Goal: Navigation & Orientation: Find specific page/section

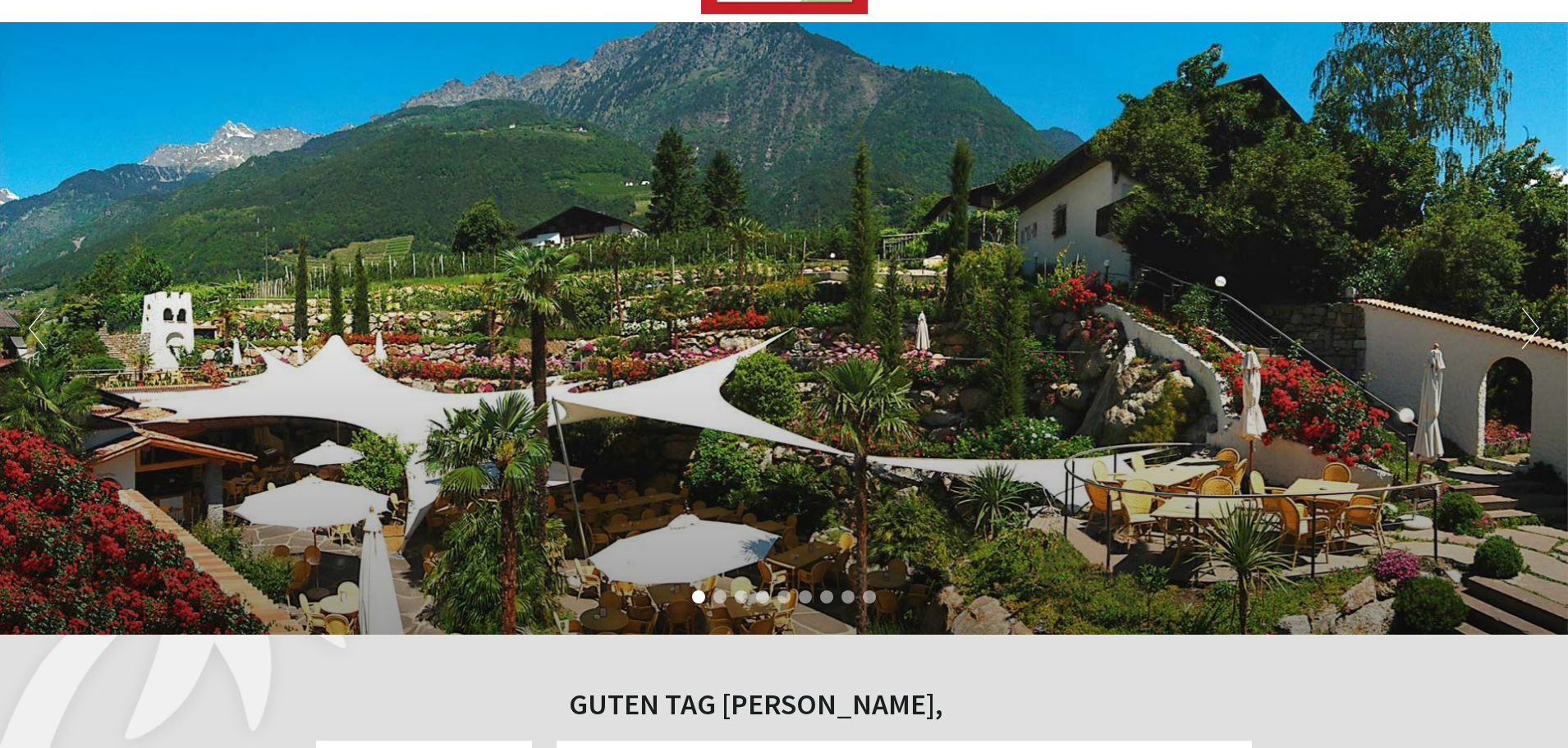
scroll to position [103, 0]
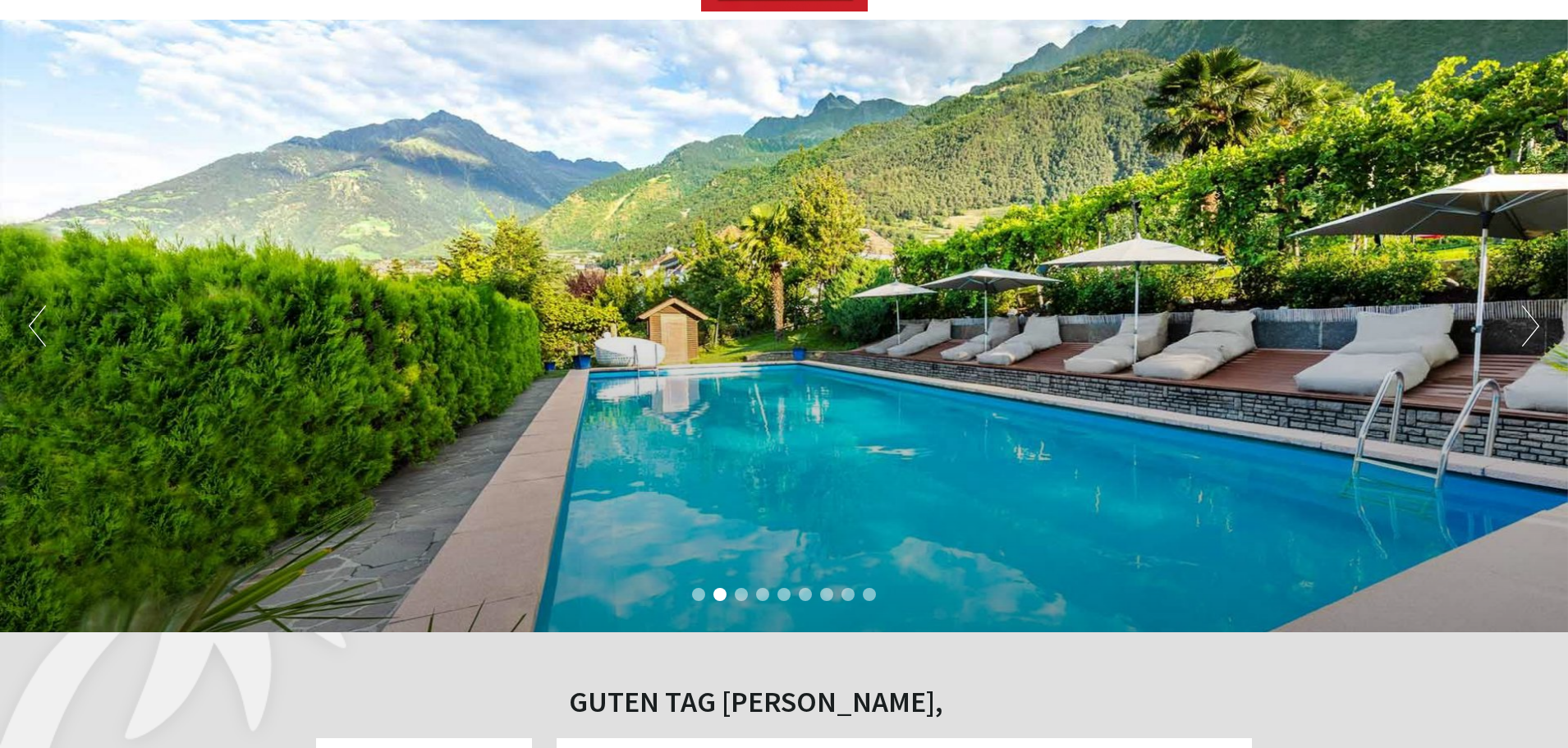
click at [1531, 326] on button "Next" at bounding box center [1531, 326] width 17 height 41
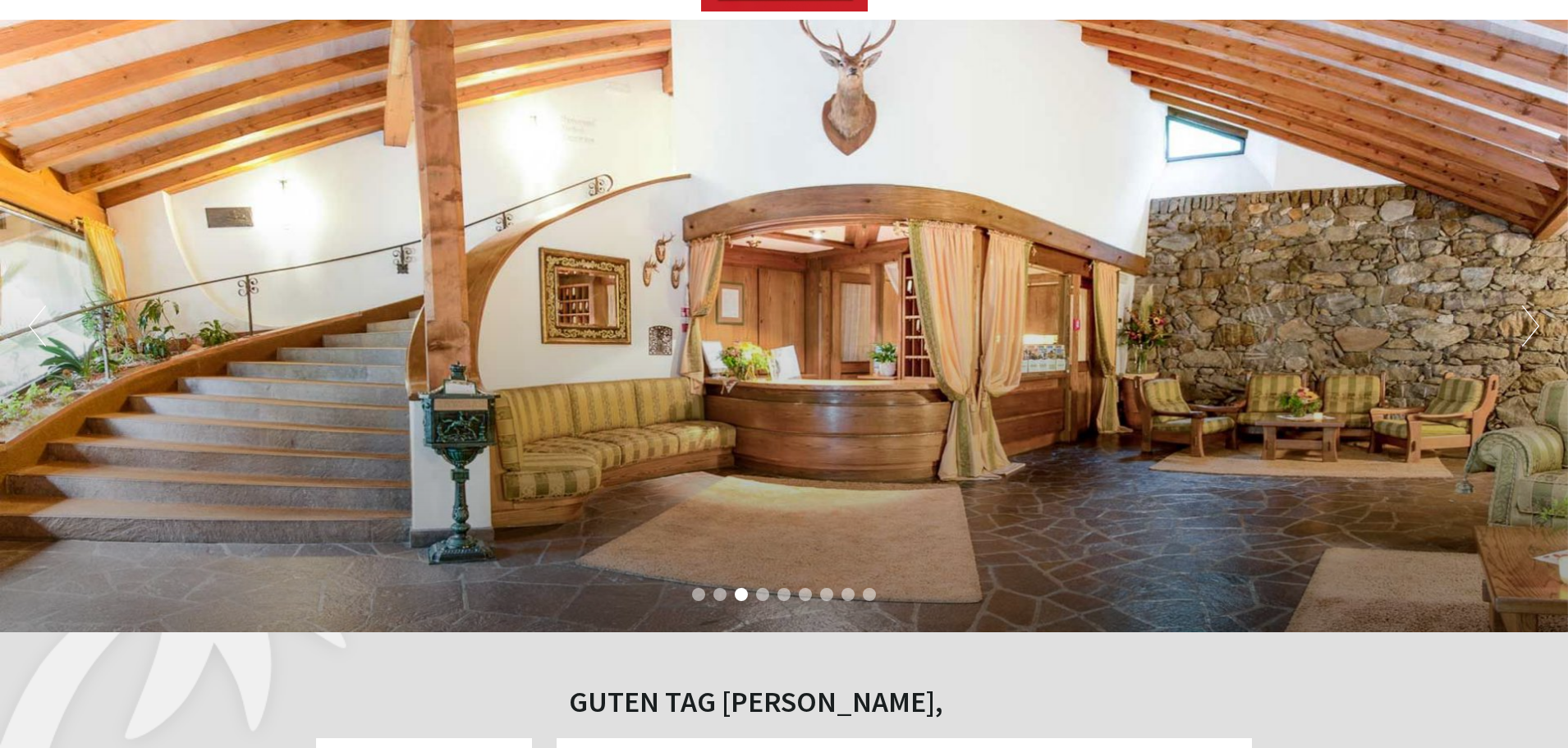
click at [1531, 326] on button "Next" at bounding box center [1531, 326] width 17 height 41
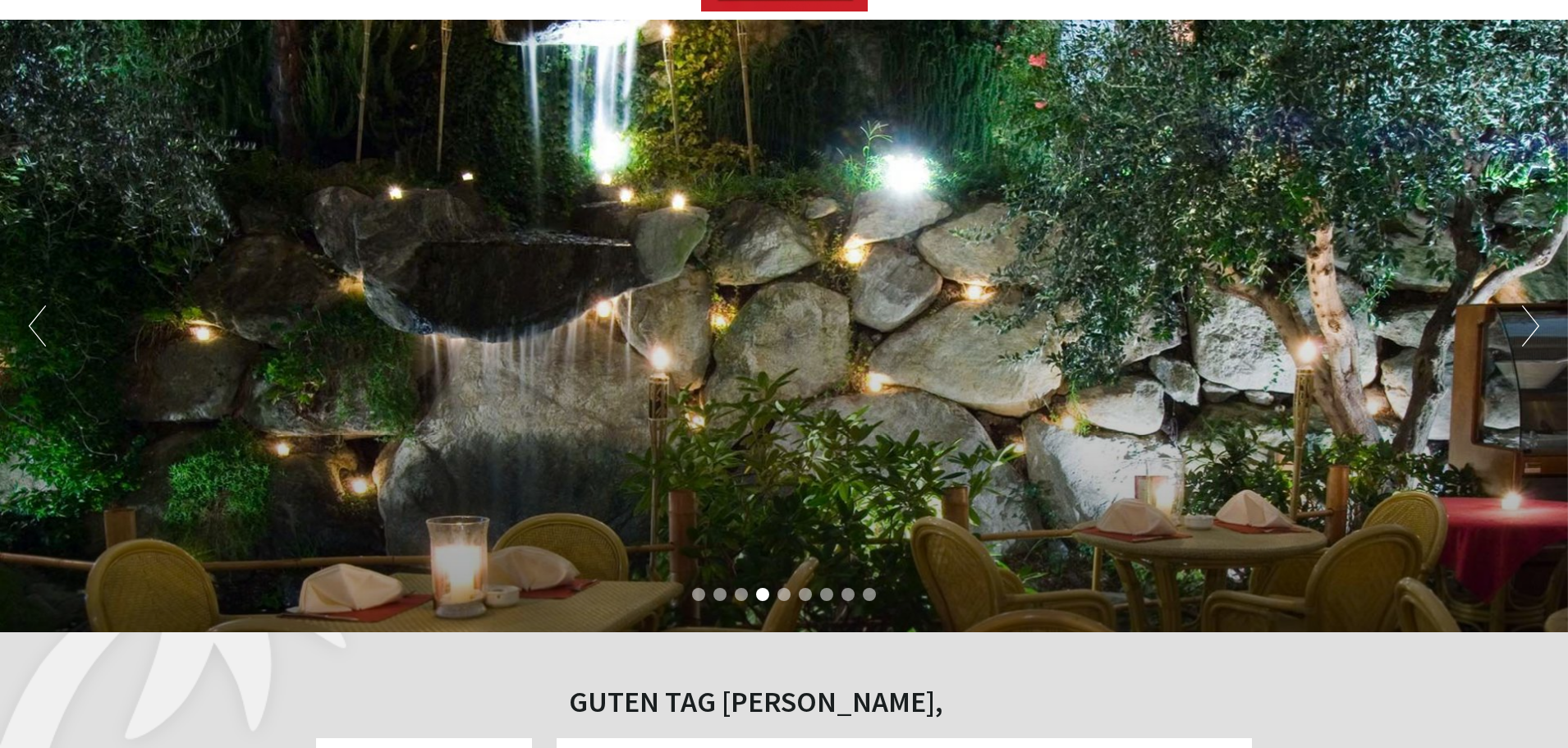
click at [1531, 326] on button "Next" at bounding box center [1531, 326] width 17 height 41
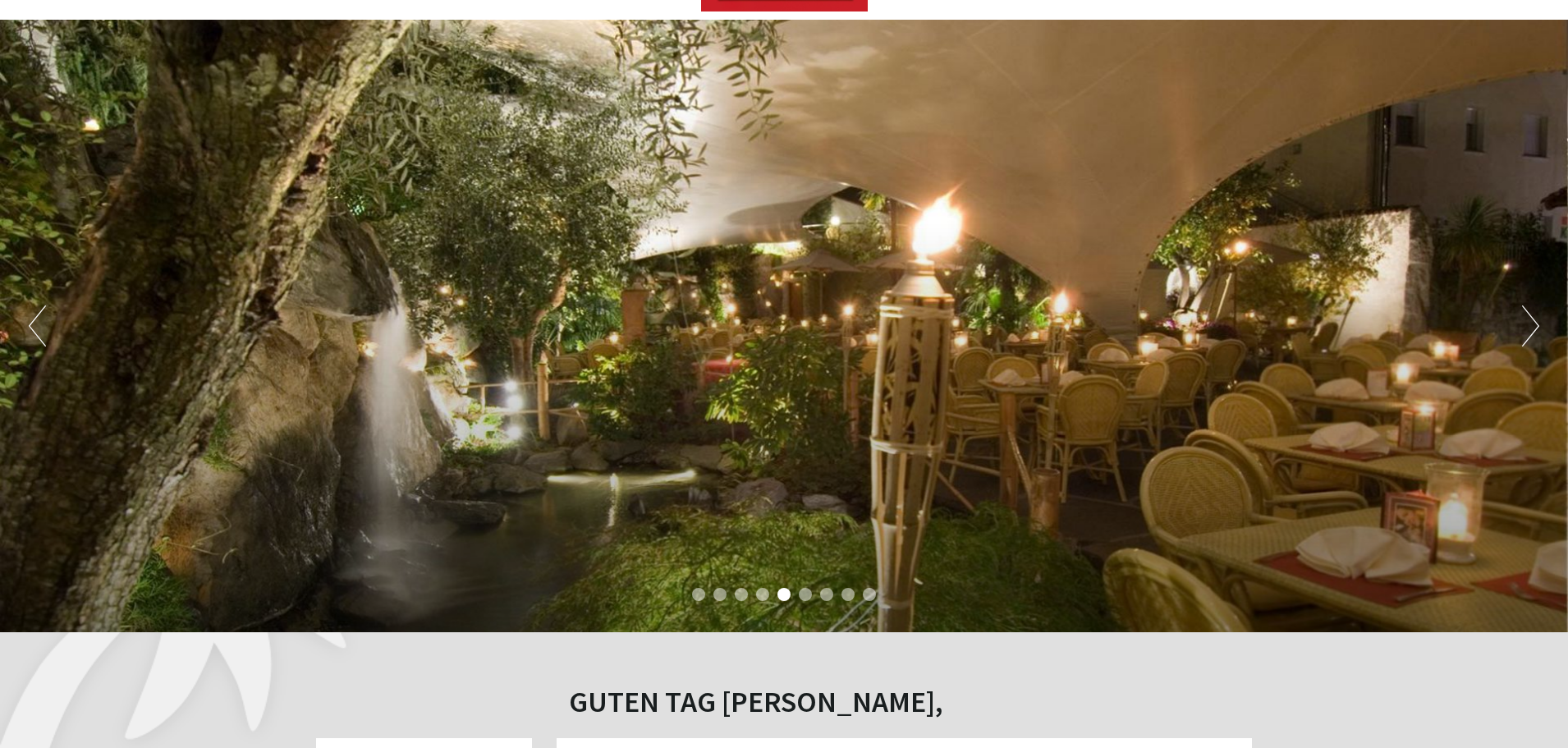
click at [1531, 326] on button "Next" at bounding box center [1531, 326] width 17 height 41
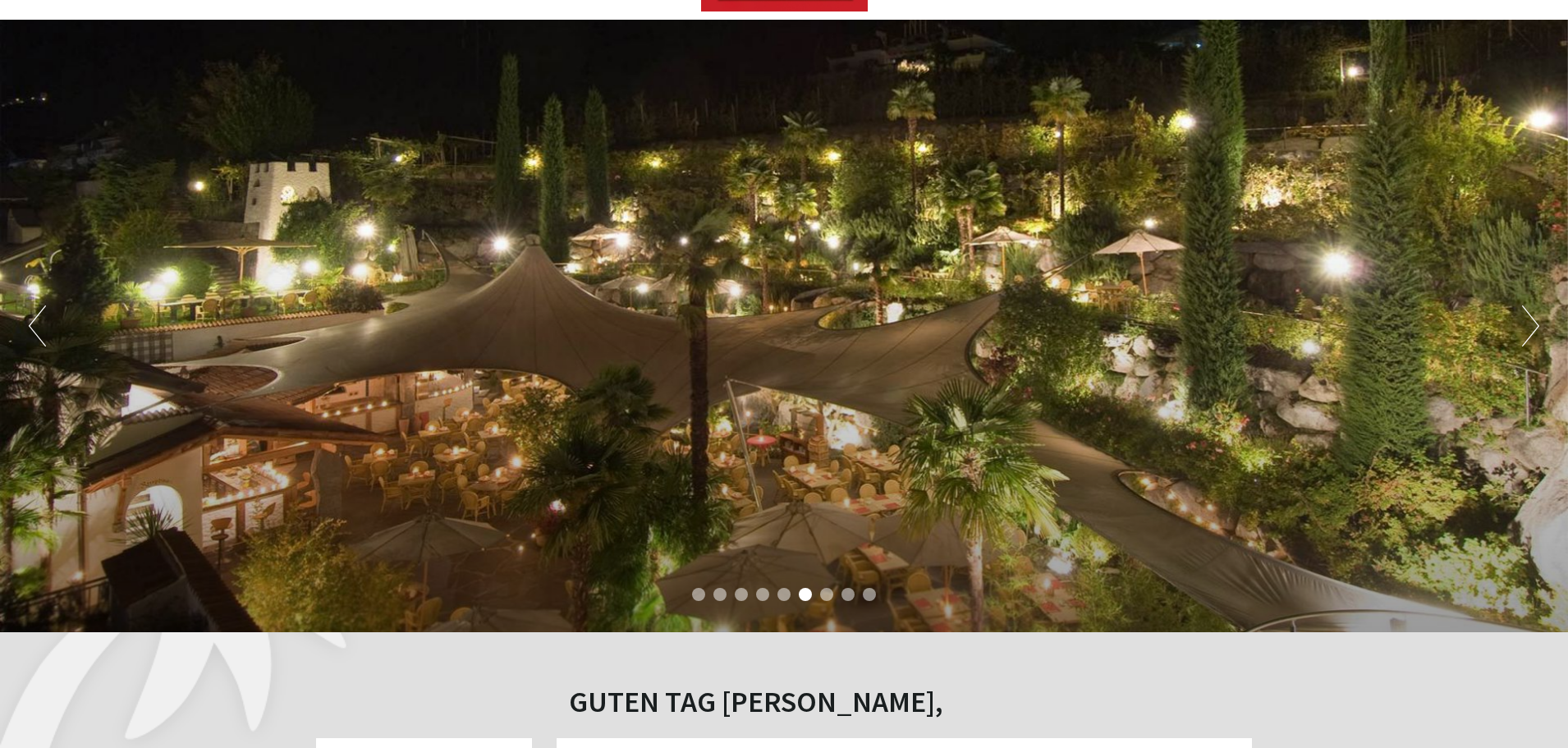
click at [1531, 326] on button "Next" at bounding box center [1531, 326] width 17 height 41
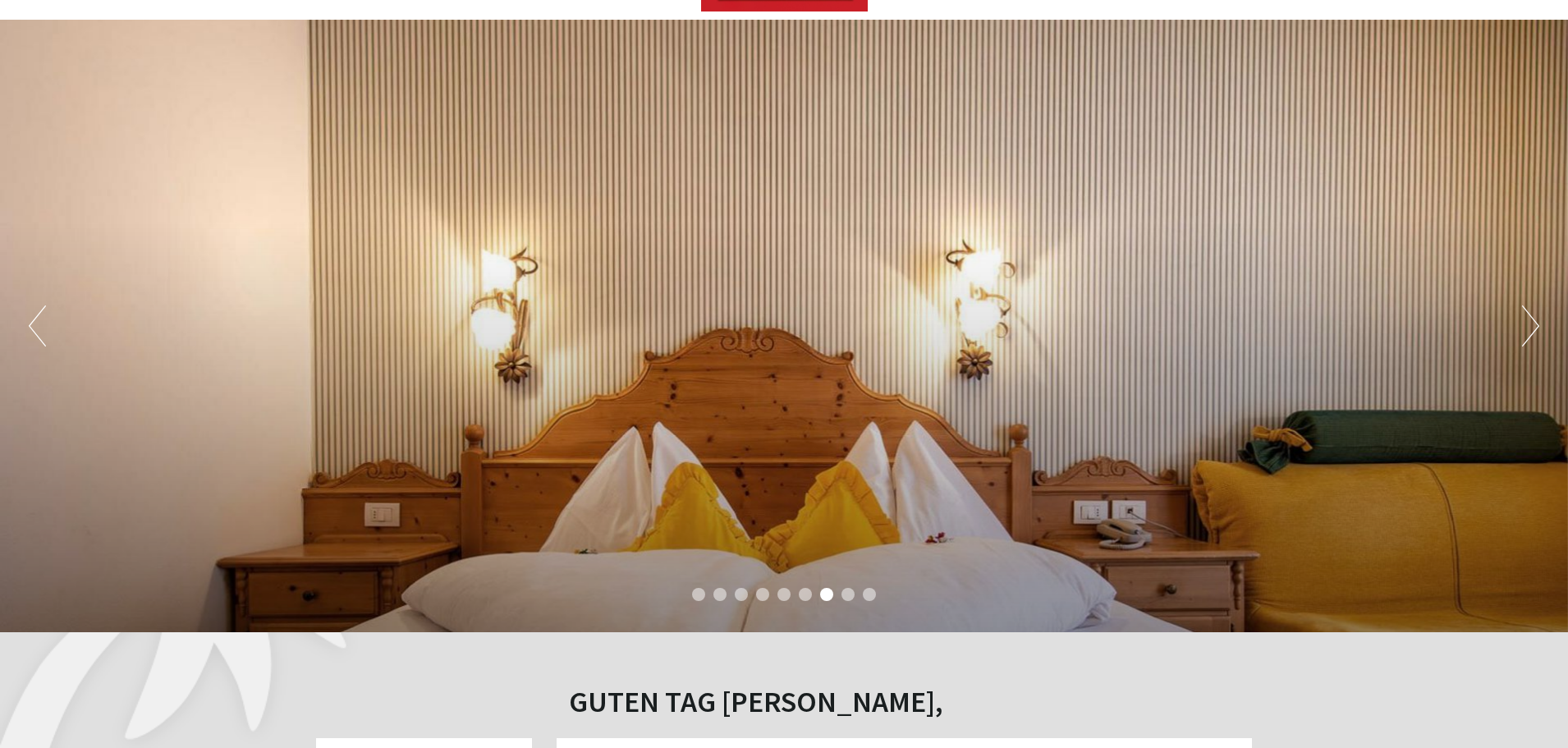
click at [1531, 326] on button "Next" at bounding box center [1531, 326] width 17 height 41
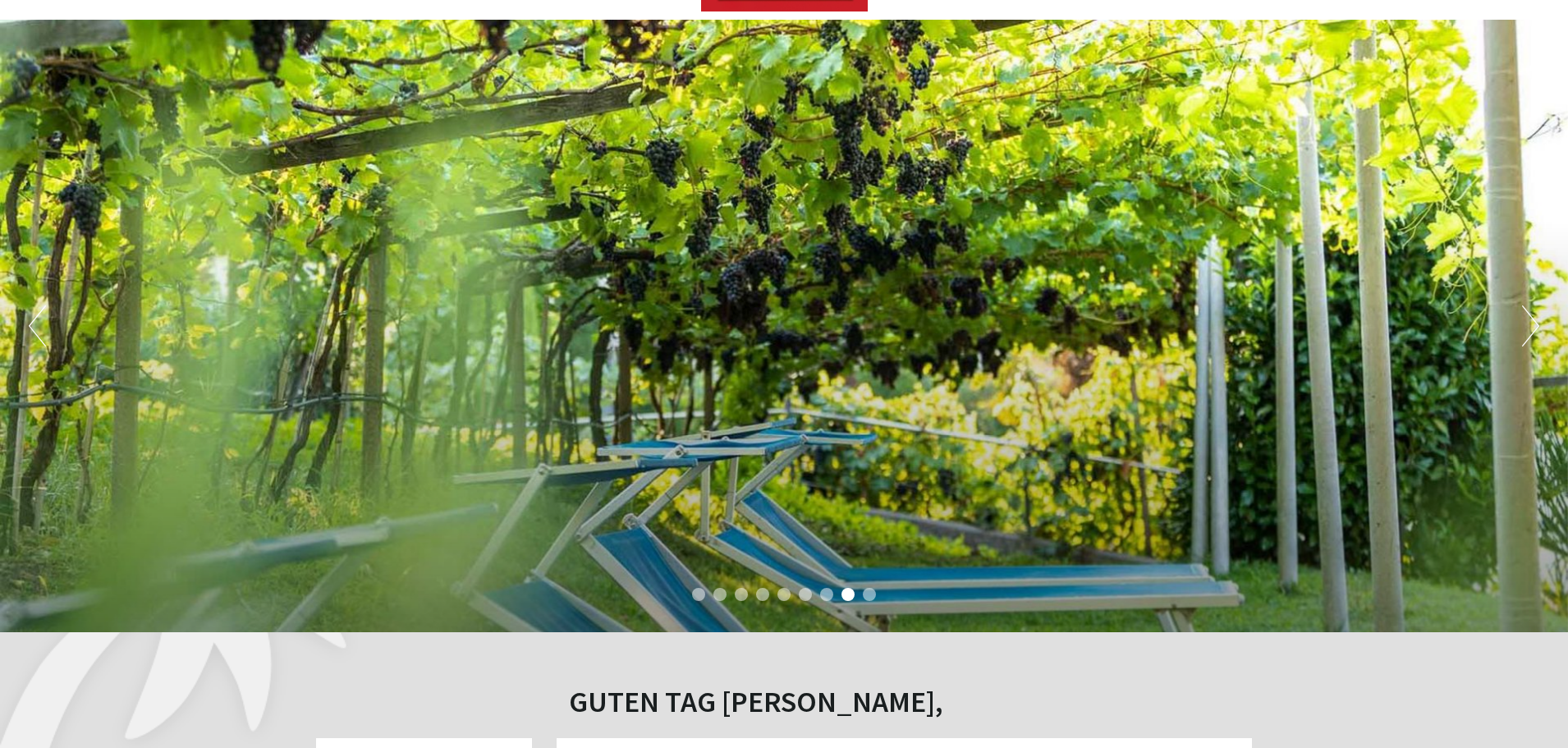
click at [1531, 326] on button "Next" at bounding box center [1531, 326] width 17 height 41
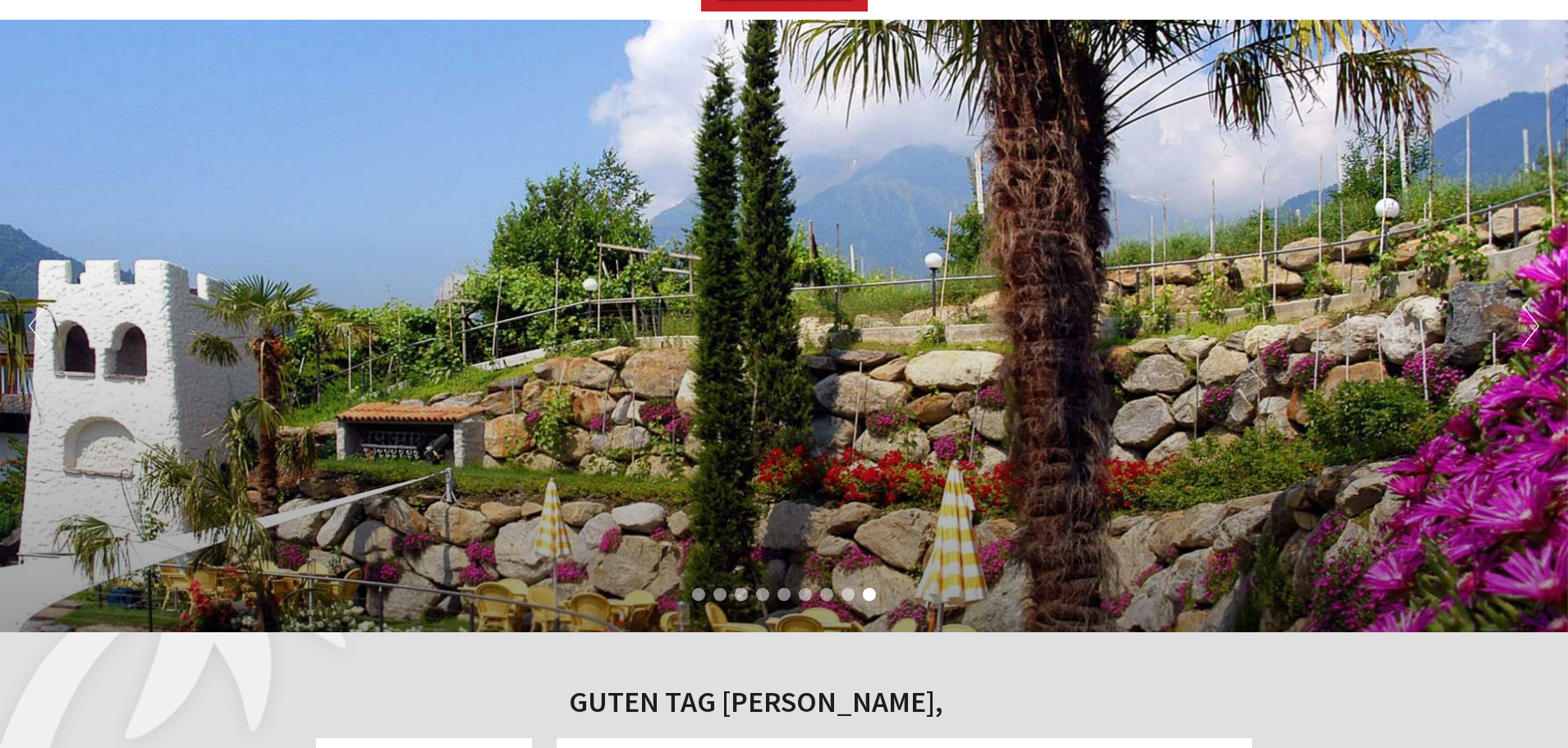
click at [1531, 326] on button "Next" at bounding box center [1531, 326] width 17 height 41
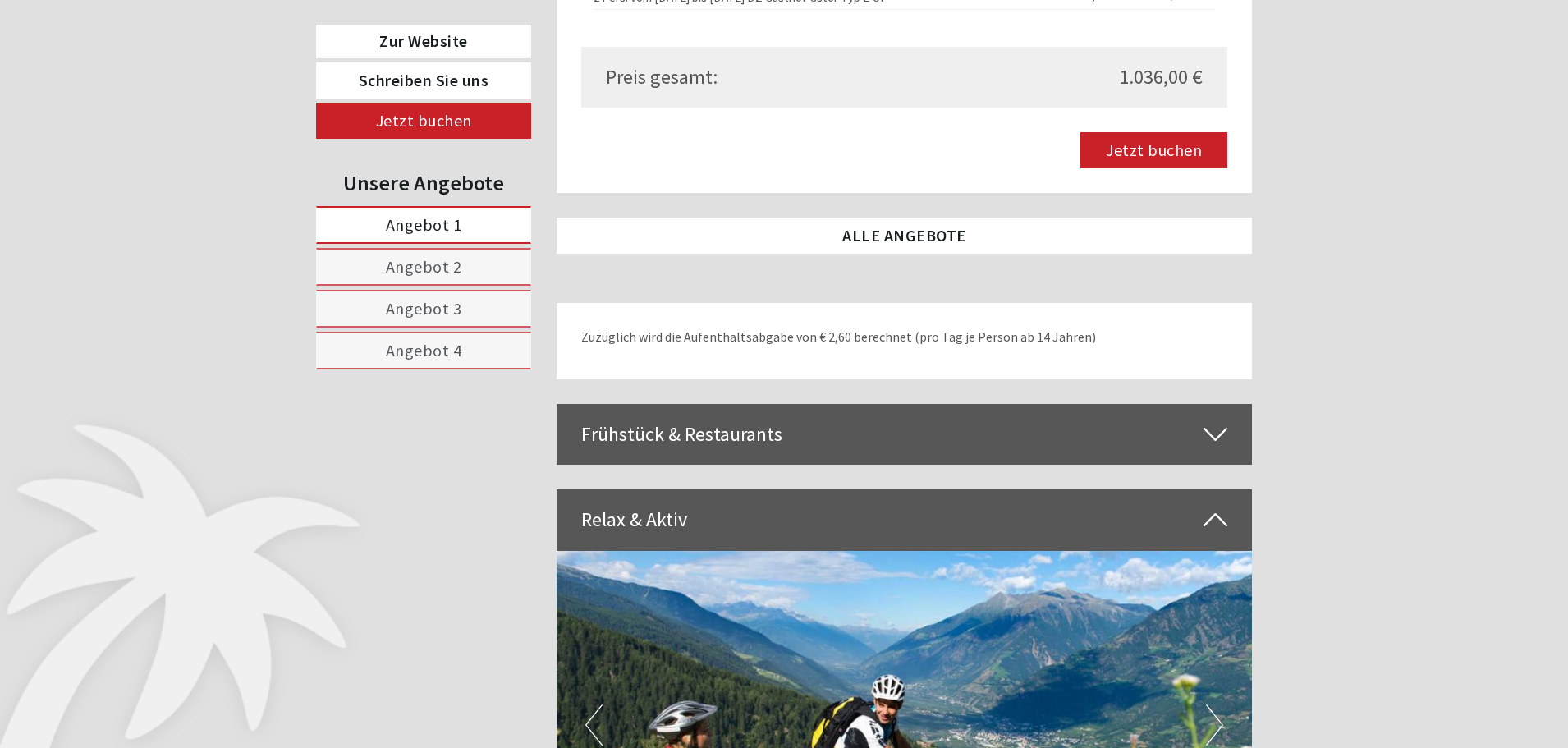
scroll to position [4120, 0]
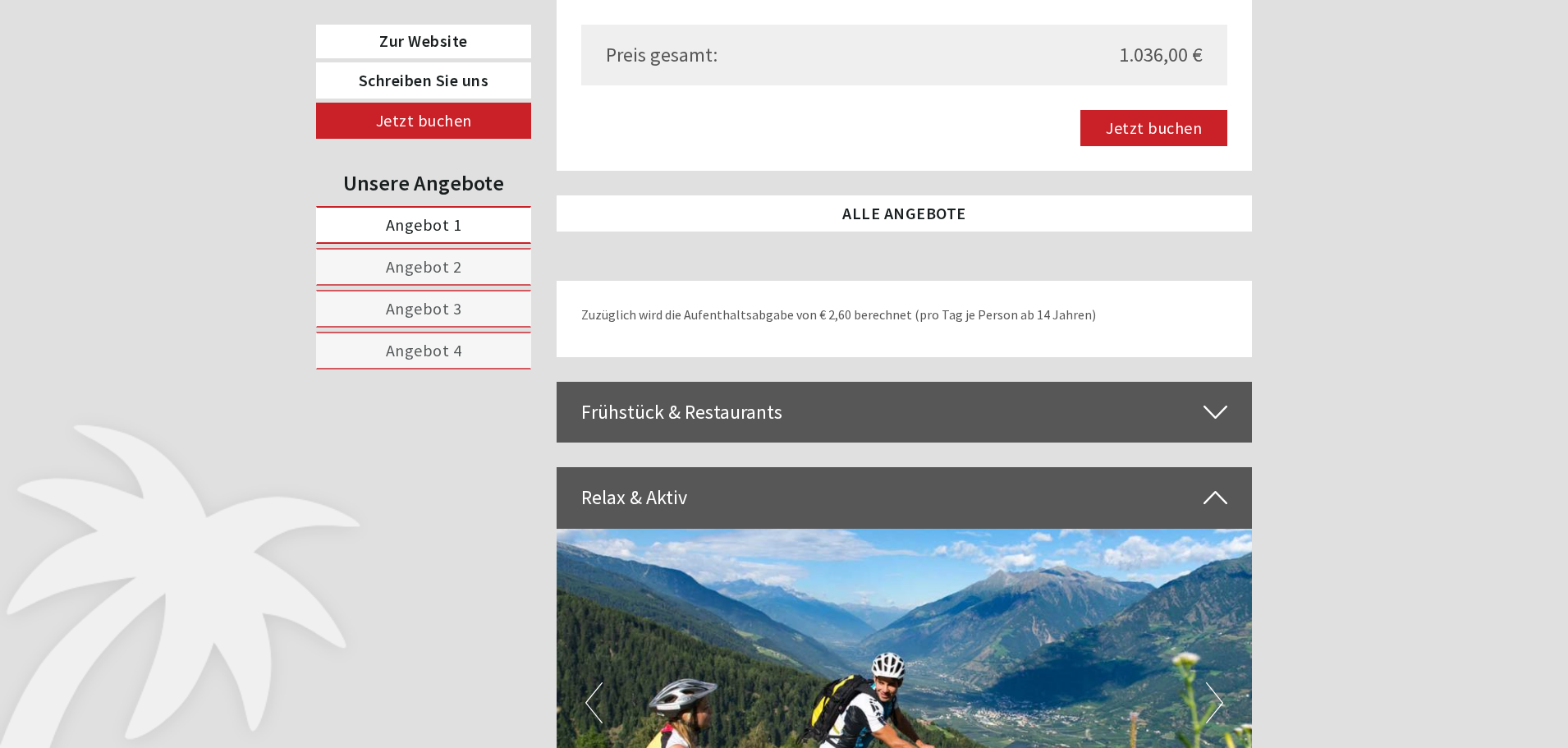
click at [943, 382] on div "Frühstück & Restaurants" at bounding box center [905, 412] width 697 height 61
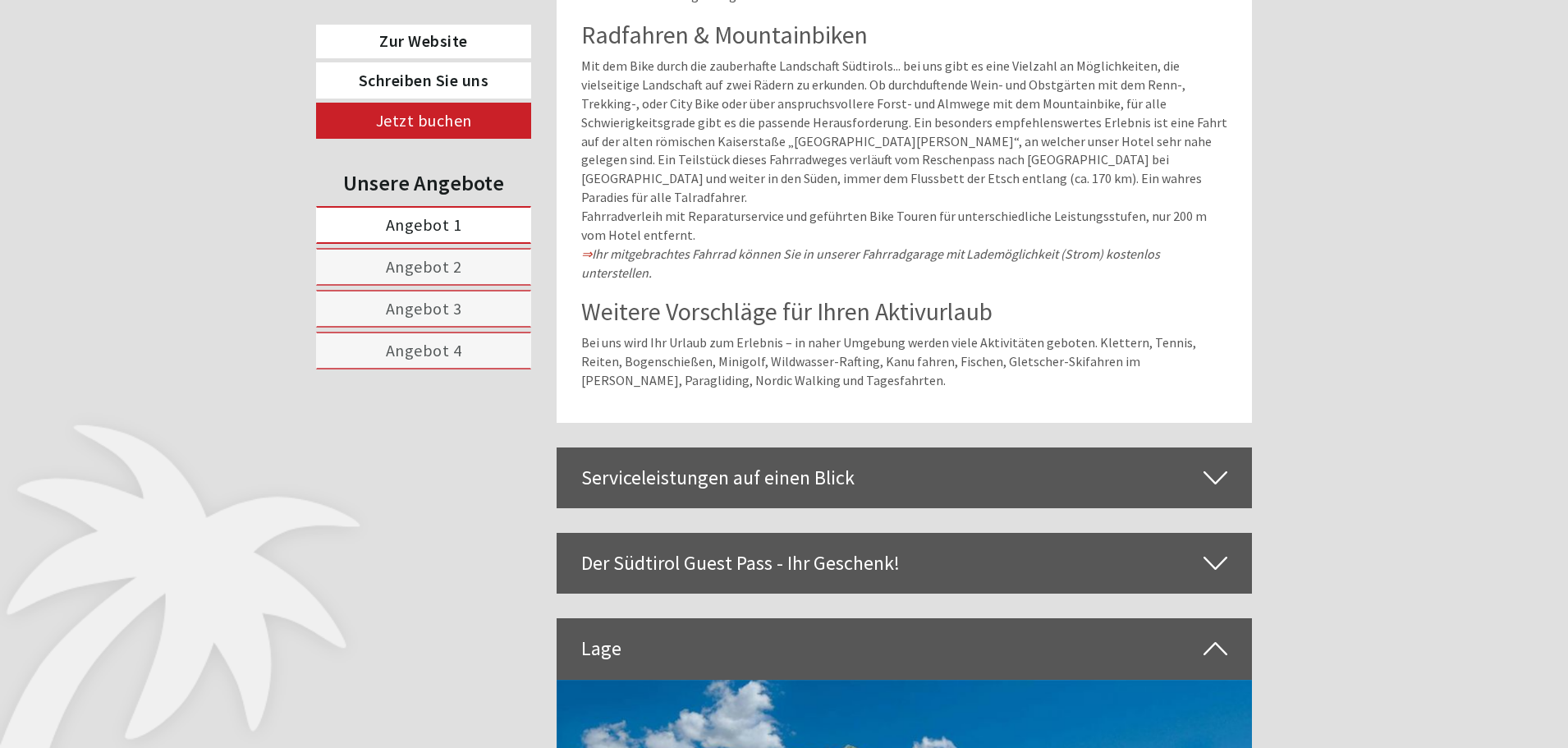
scroll to position [6895, 0]
click at [943, 446] on div "Serviceleistungen auf einen Blick" at bounding box center [905, 476] width 697 height 61
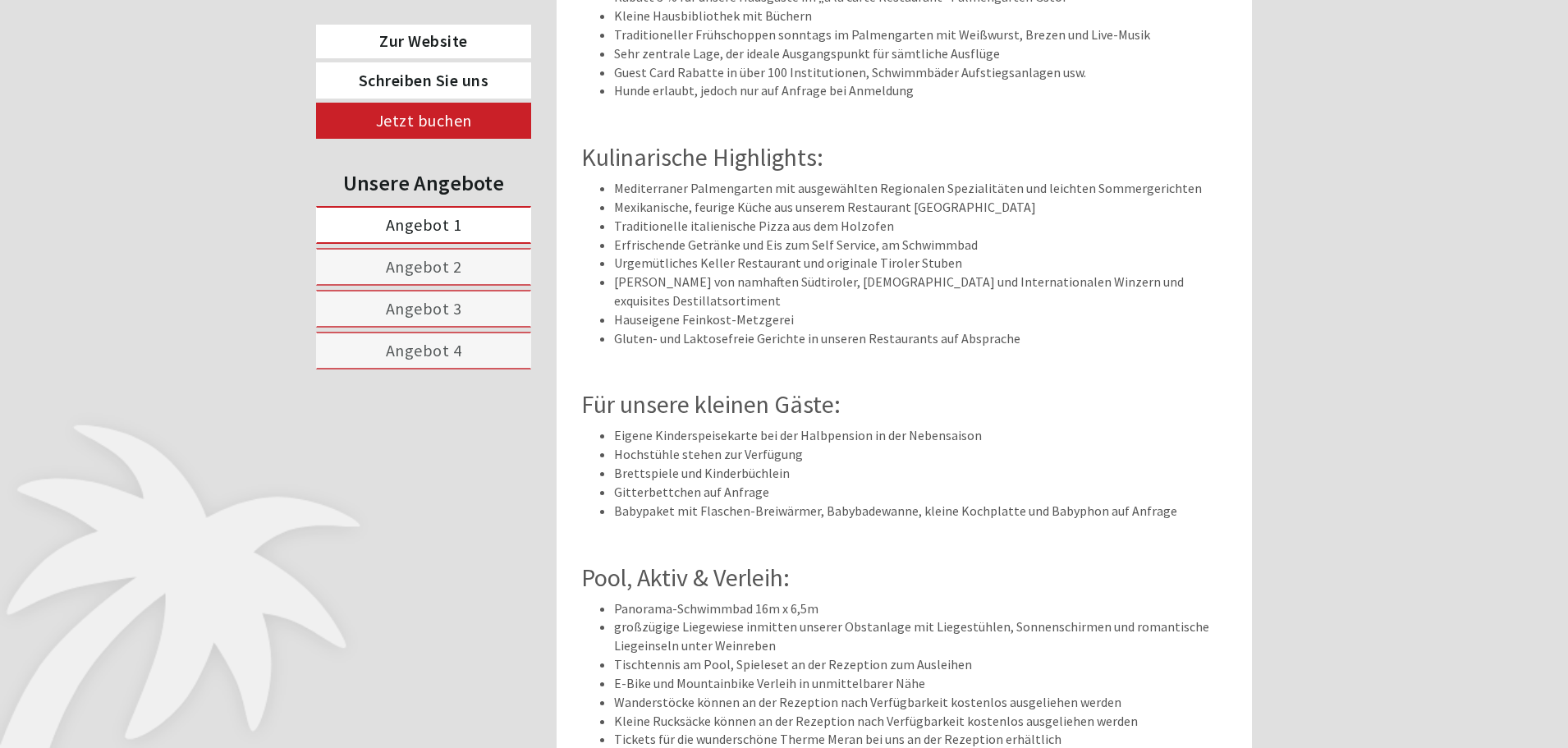
scroll to position [7744, 0]
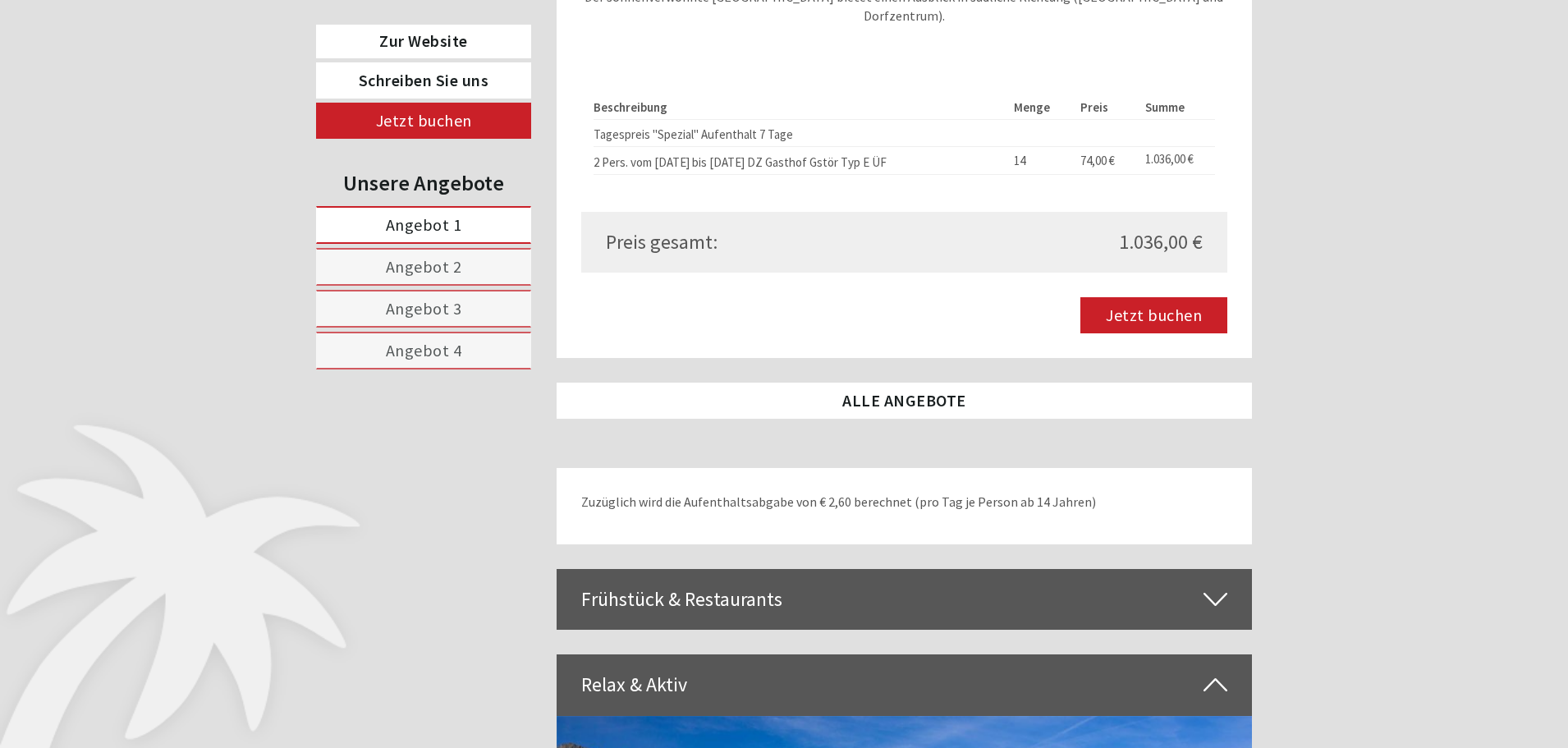
scroll to position [3931, 0]
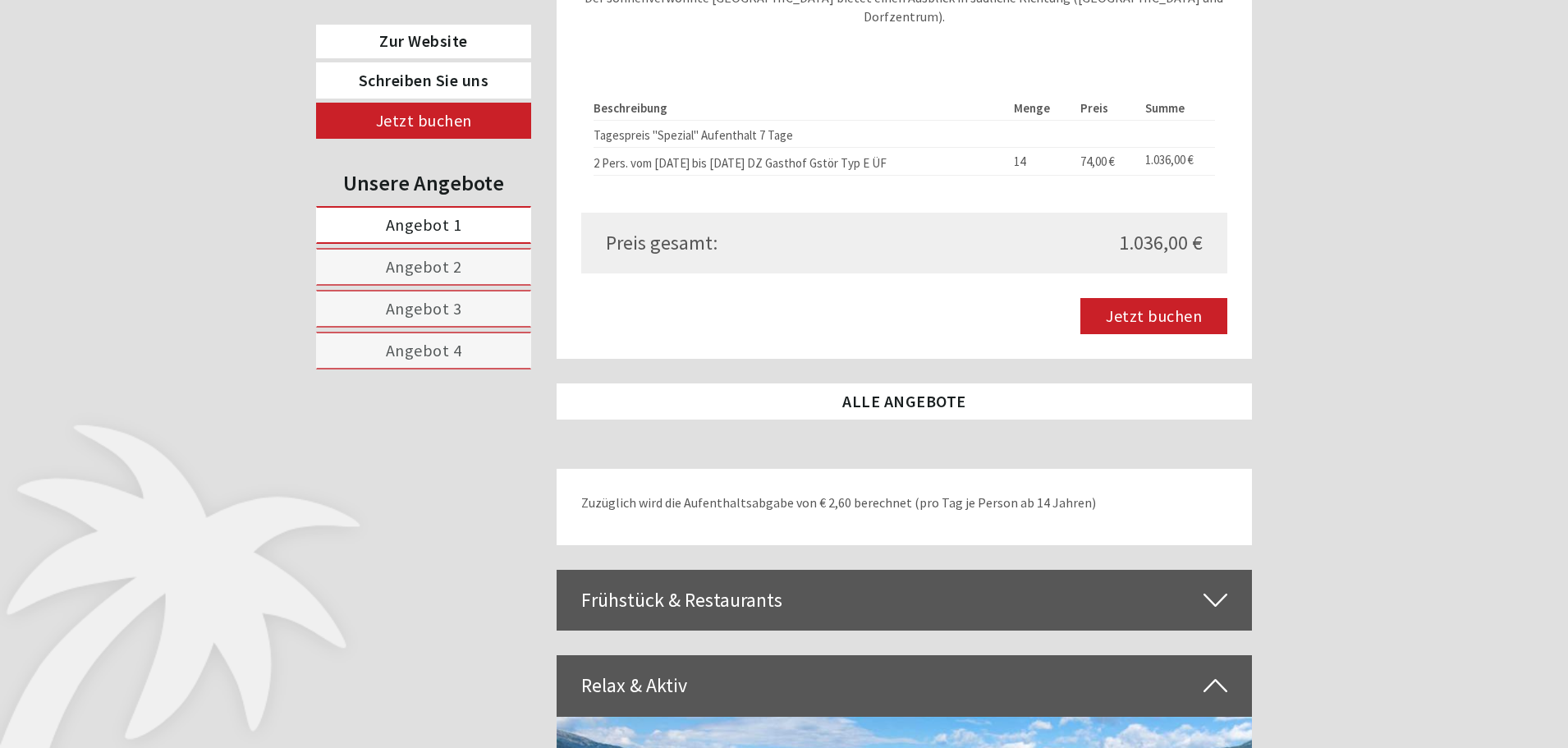
click at [721, 570] on div "Frühstück & Restaurants" at bounding box center [905, 600] width 697 height 61
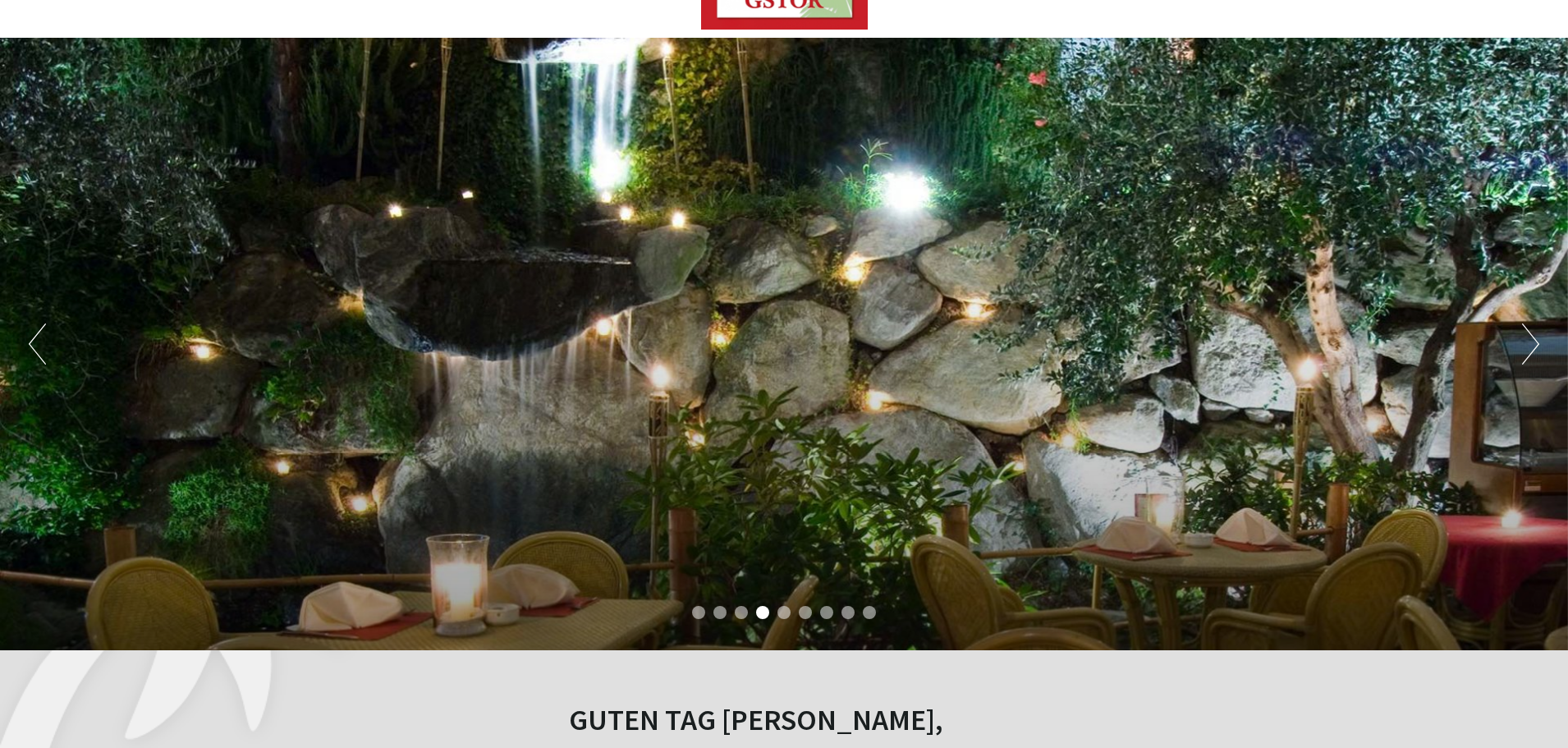
scroll to position [0, 0]
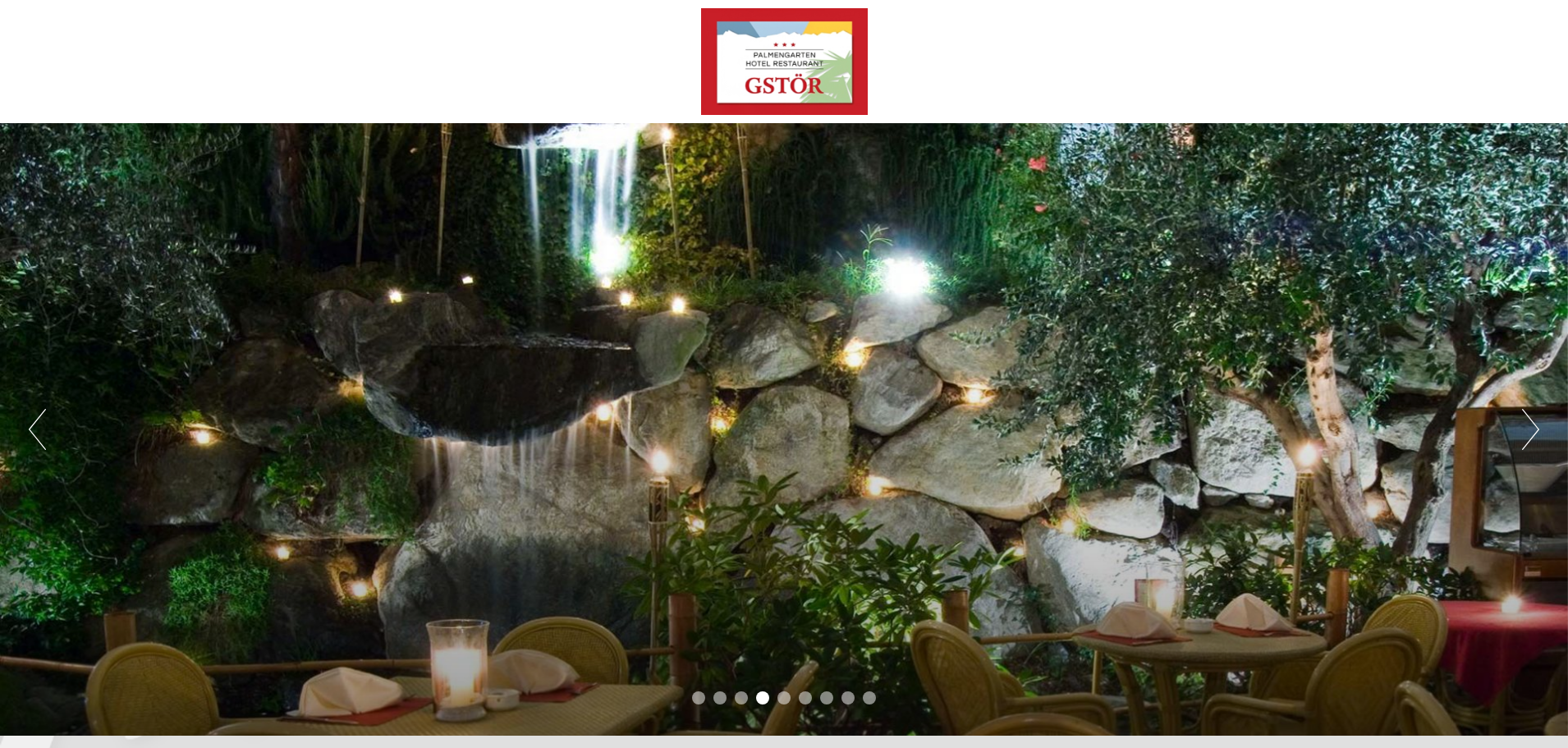
click at [1526, 432] on button "Next" at bounding box center [1531, 429] width 17 height 41
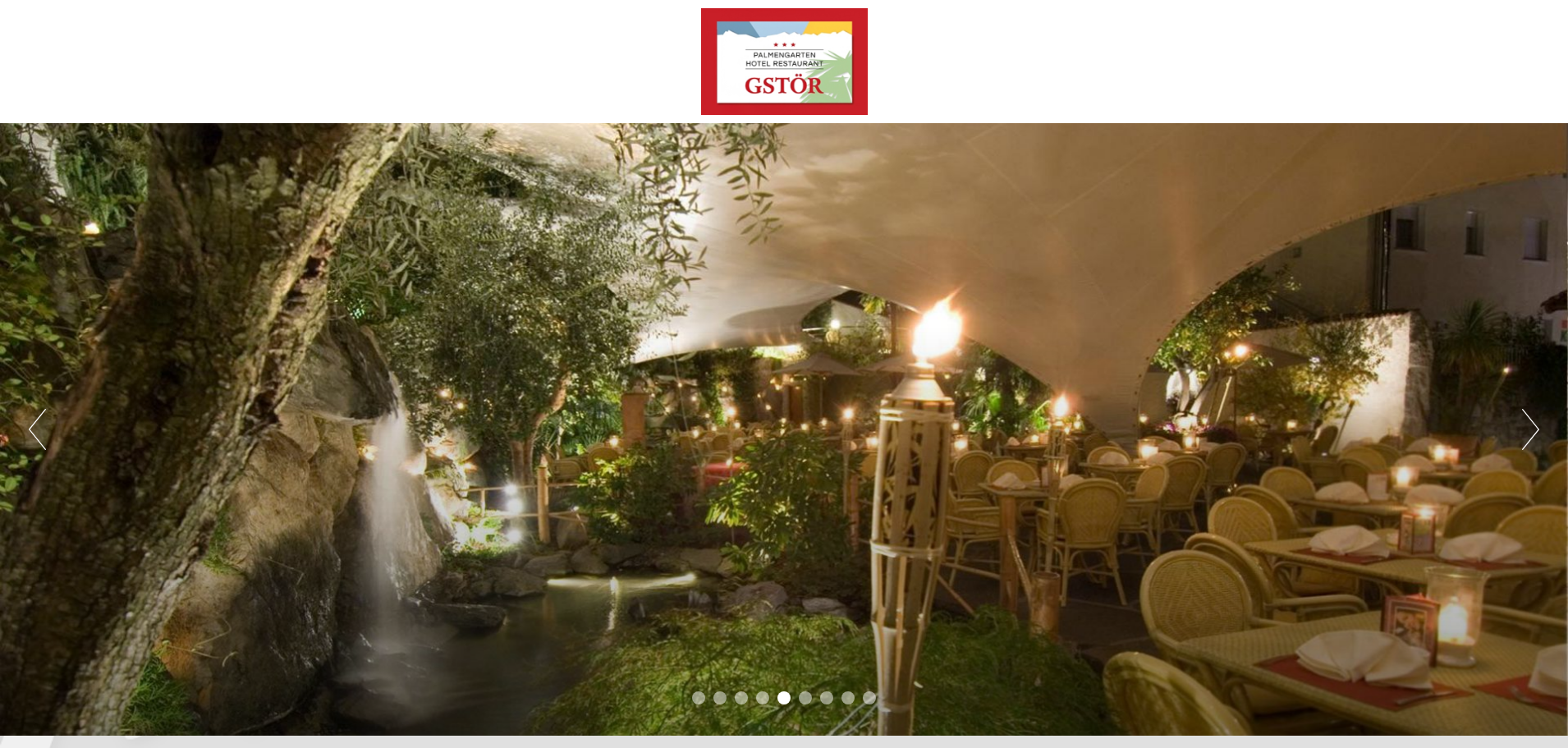
click at [1526, 432] on button "Next" at bounding box center [1531, 429] width 17 height 41
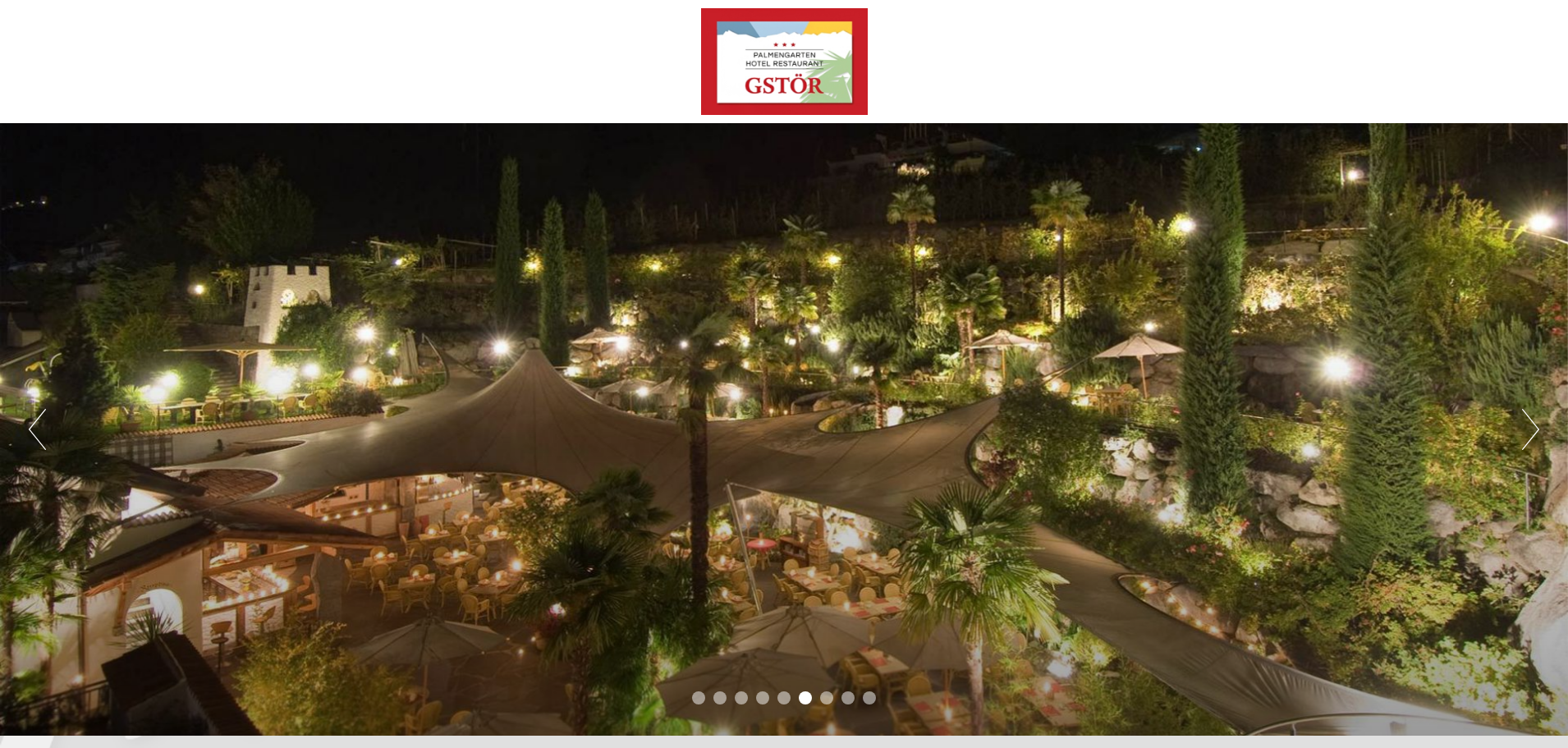
click at [1526, 432] on button "Next" at bounding box center [1531, 429] width 17 height 41
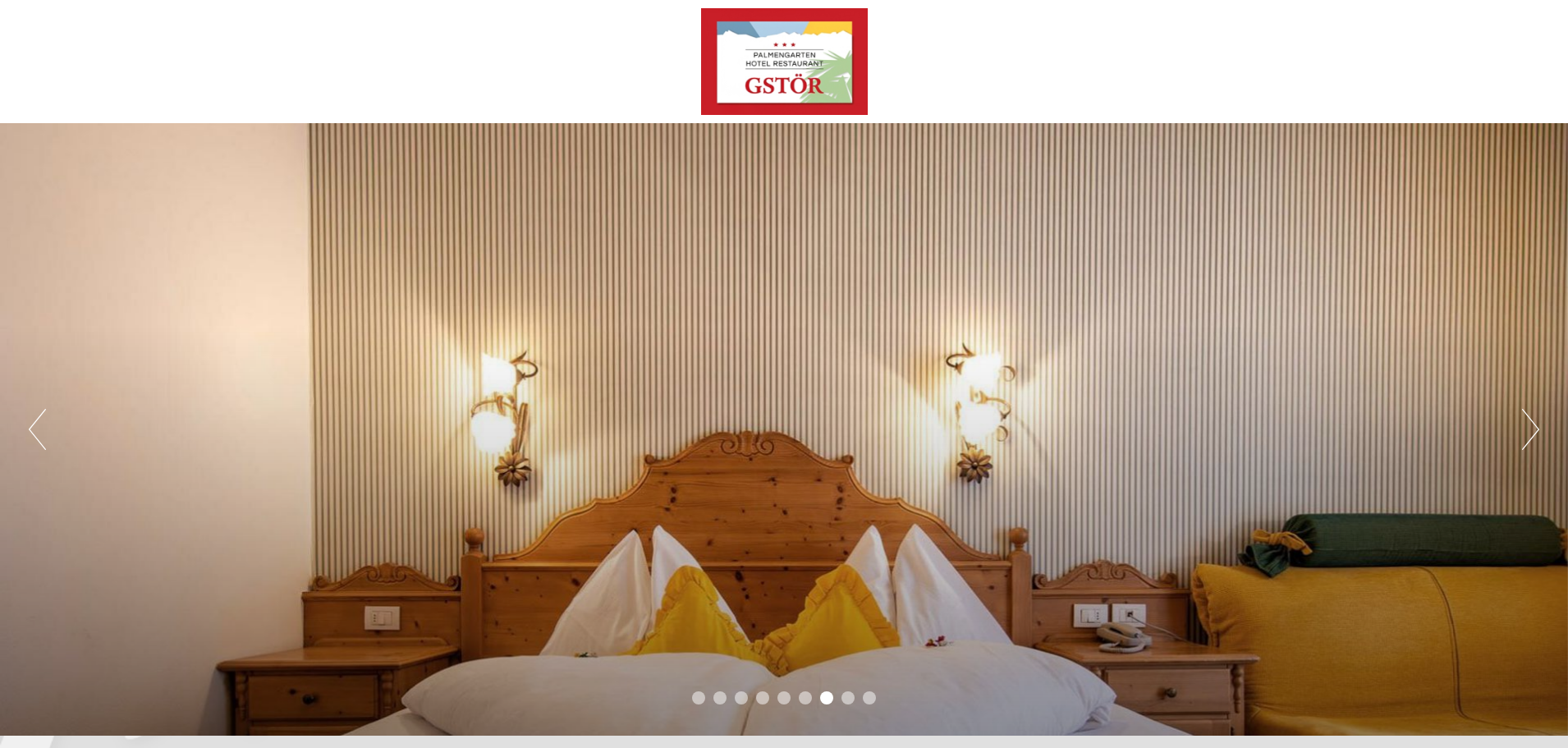
click at [1526, 432] on button "Next" at bounding box center [1531, 429] width 17 height 41
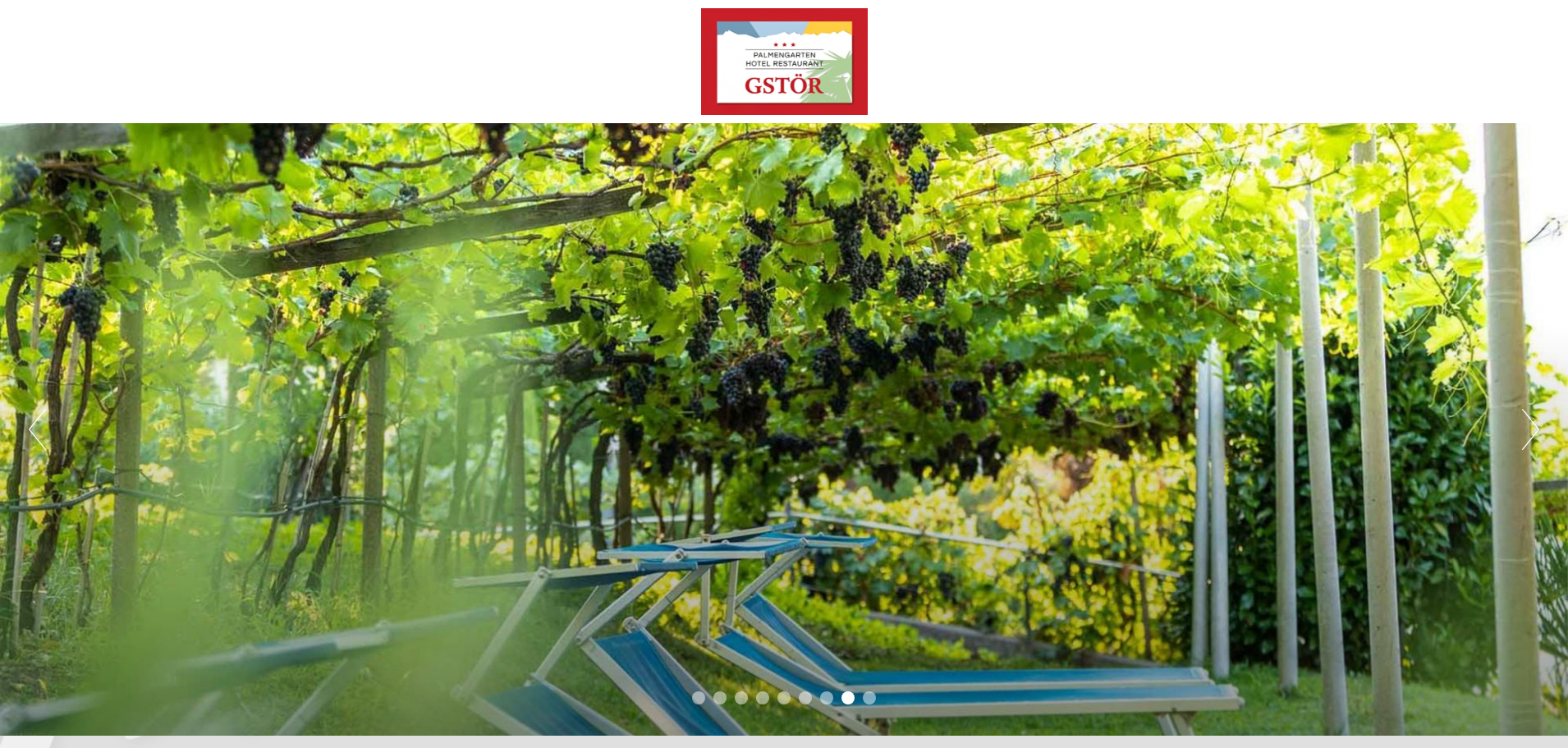
click at [1526, 432] on button "Next" at bounding box center [1531, 429] width 17 height 41
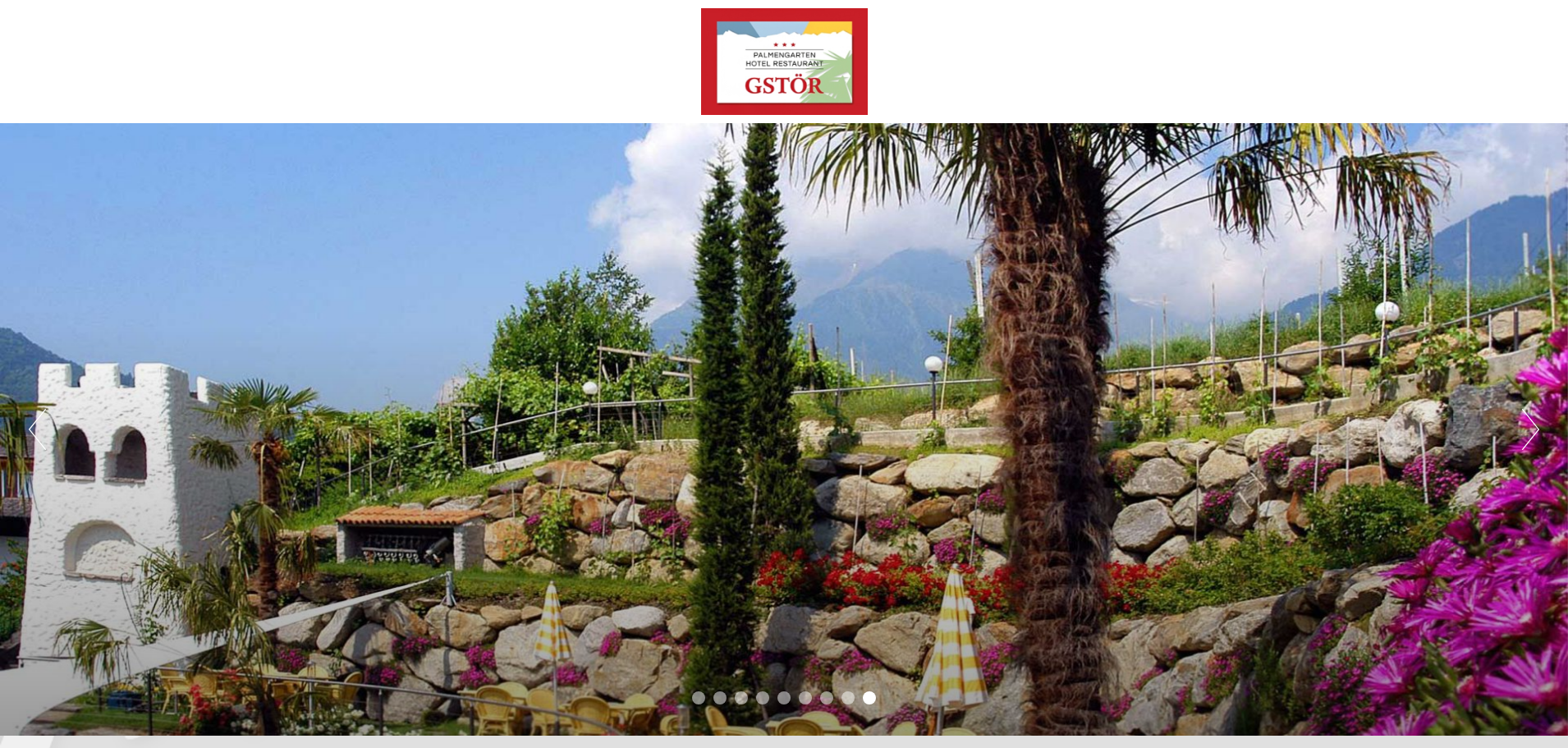
click at [1526, 432] on button "Next" at bounding box center [1531, 429] width 17 height 41
